Goal: Transaction & Acquisition: Purchase product/service

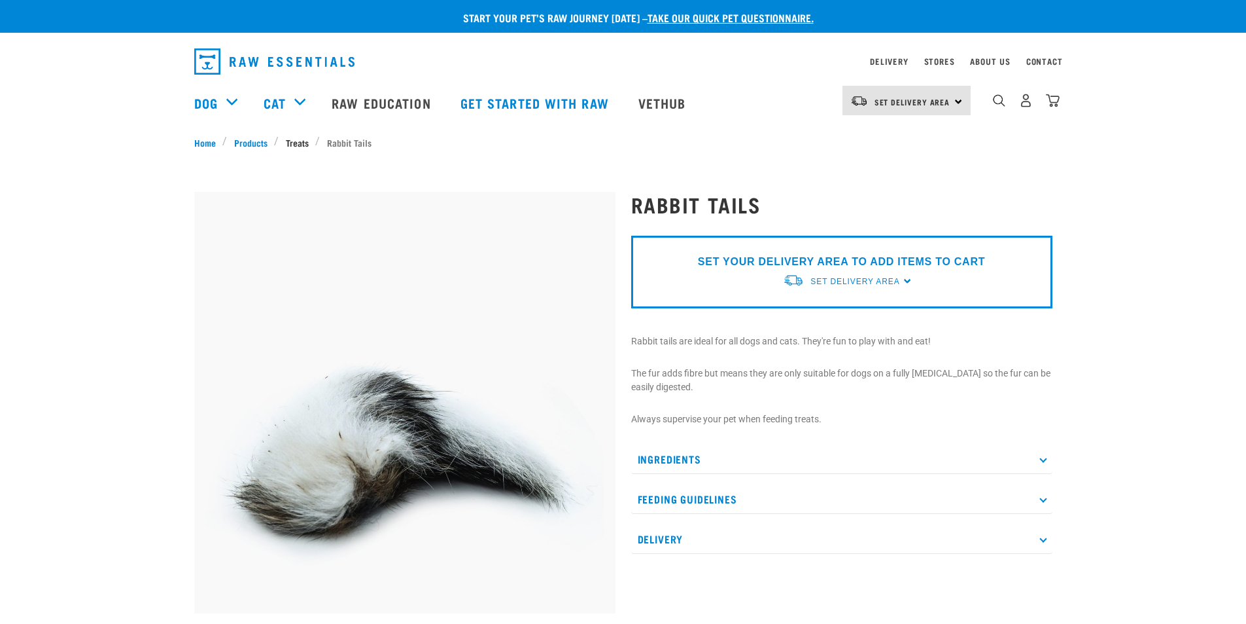
click at [294, 135] on link "Treats" at bounding box center [297, 142] width 37 height 14
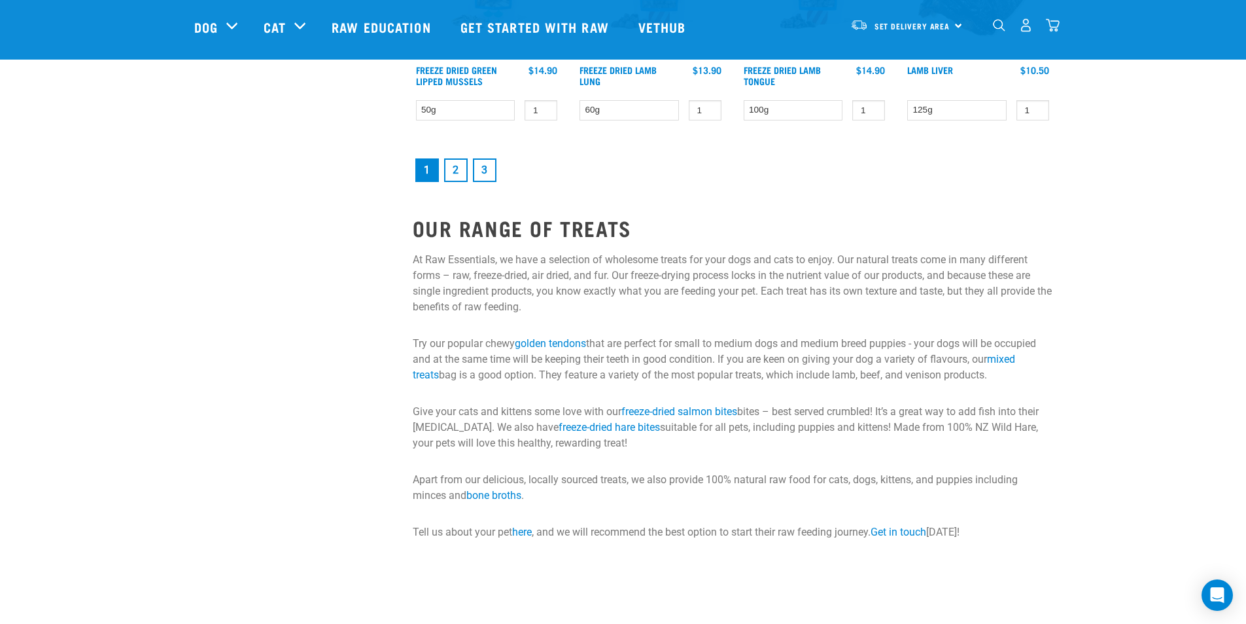
scroll to position [1884, 0]
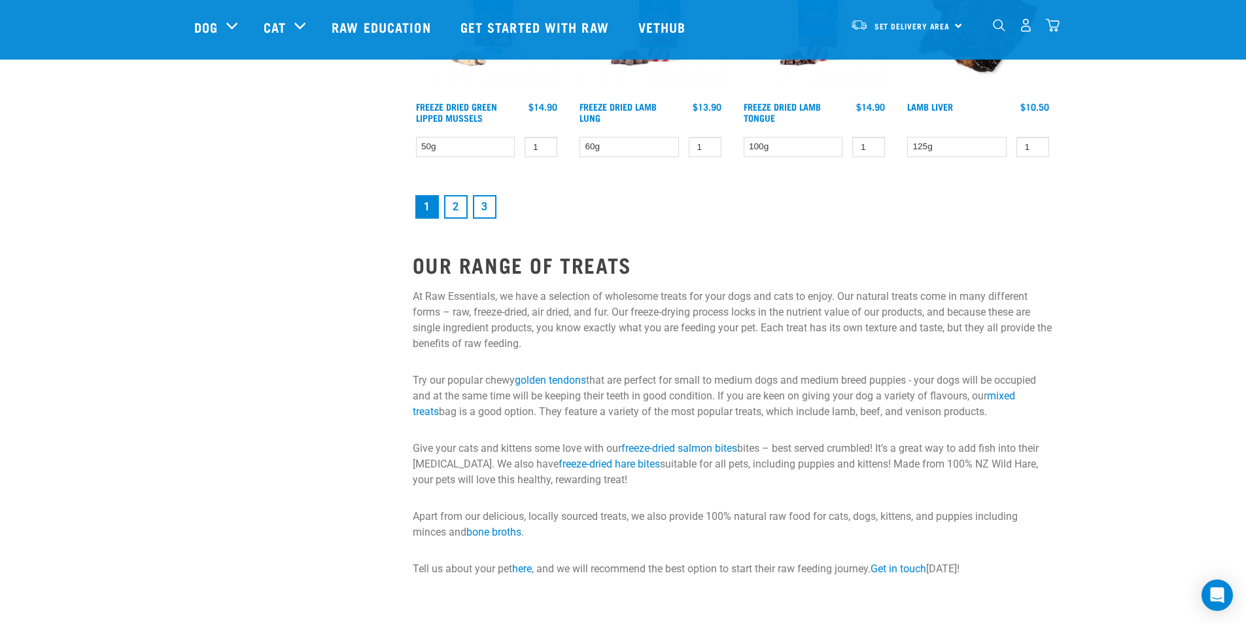
click at [462, 203] on link "2" at bounding box center [456, 207] width 24 height 24
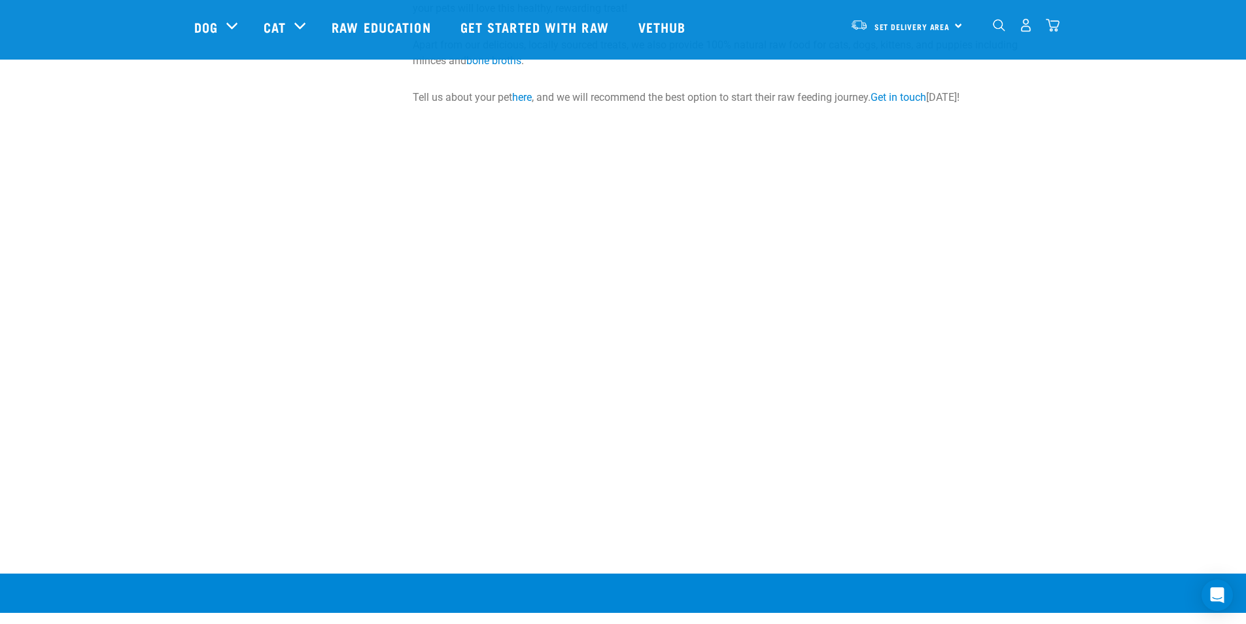
scroll to position [1978, 0]
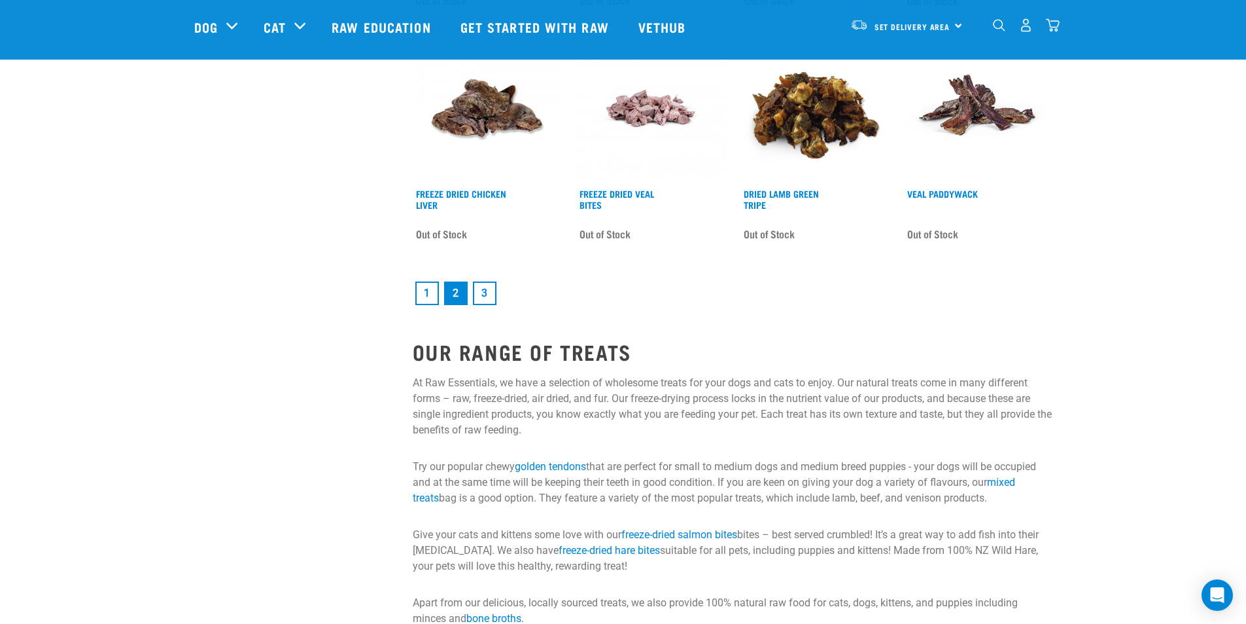
scroll to position [1806, 0]
click at [490, 290] on link "3" at bounding box center [485, 293] width 24 height 24
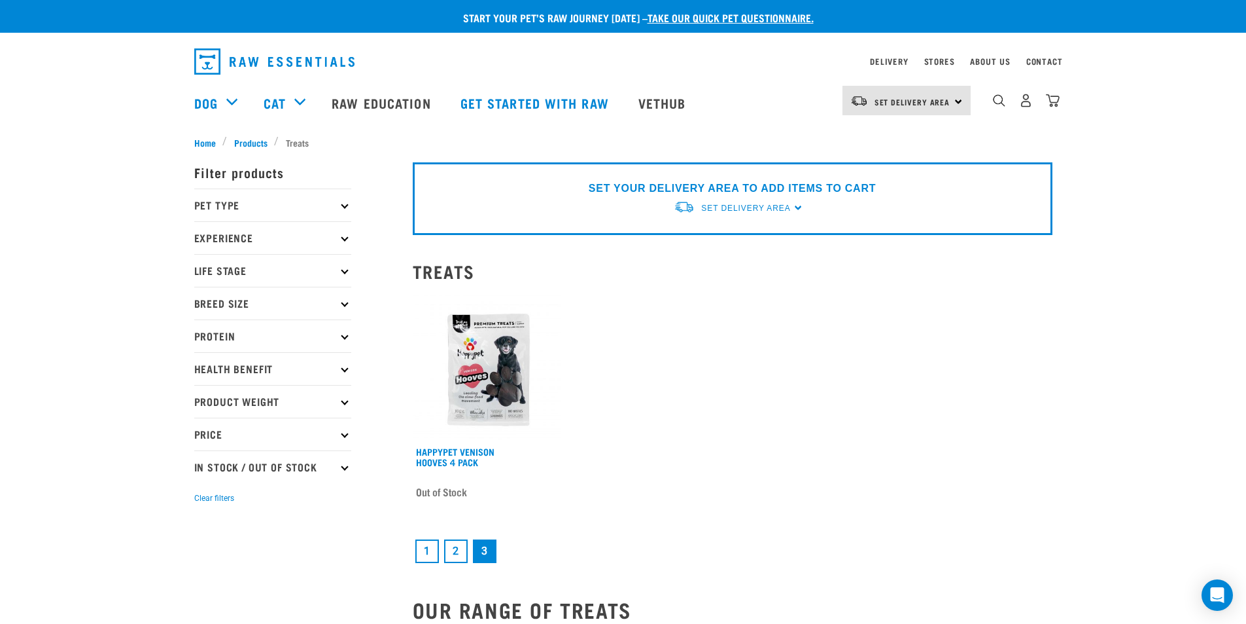
click at [427, 560] on link "1" at bounding box center [427, 551] width 24 height 24
